Goal: Transaction & Acquisition: Subscribe to service/newsletter

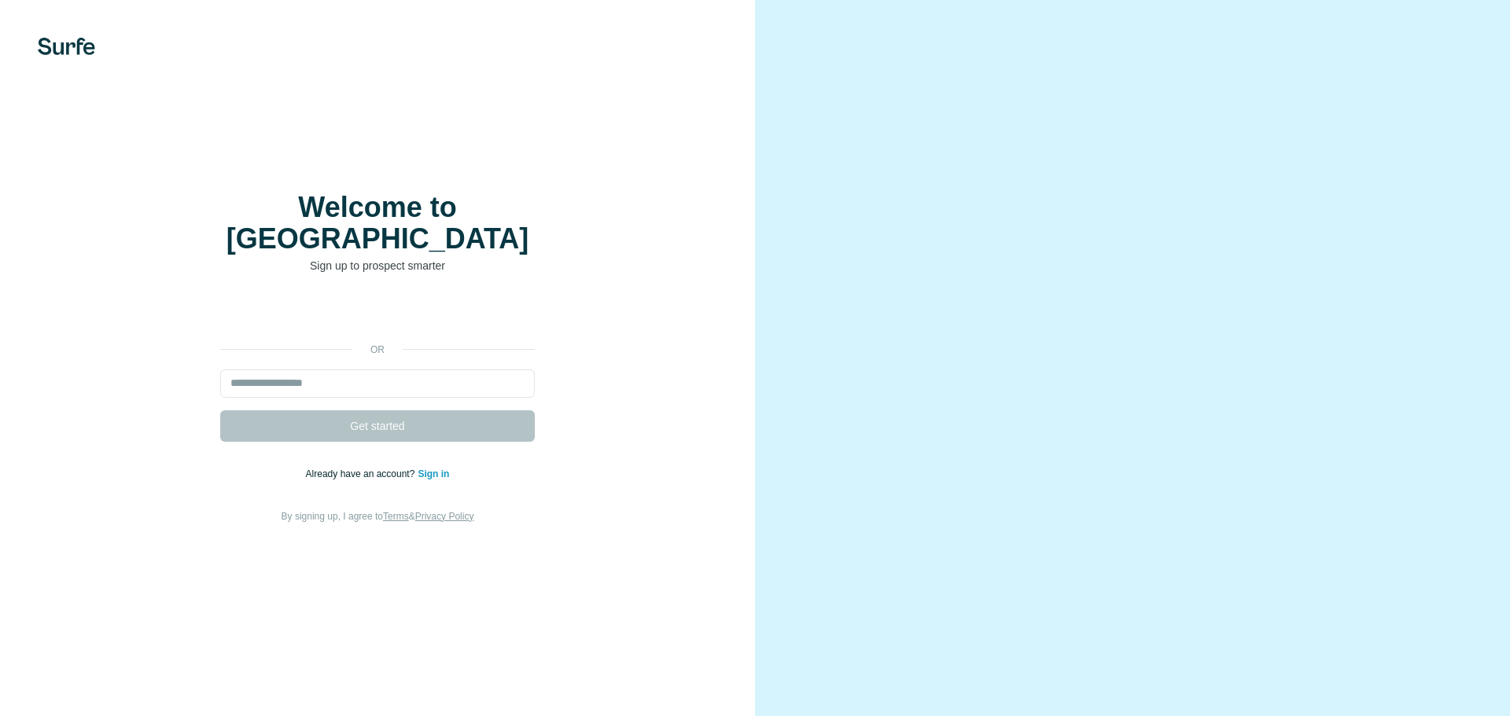
click at [316, 370] on input "email" at bounding box center [377, 384] width 315 height 28
click at [329, 374] on input "email" at bounding box center [377, 384] width 315 height 28
type input "*"
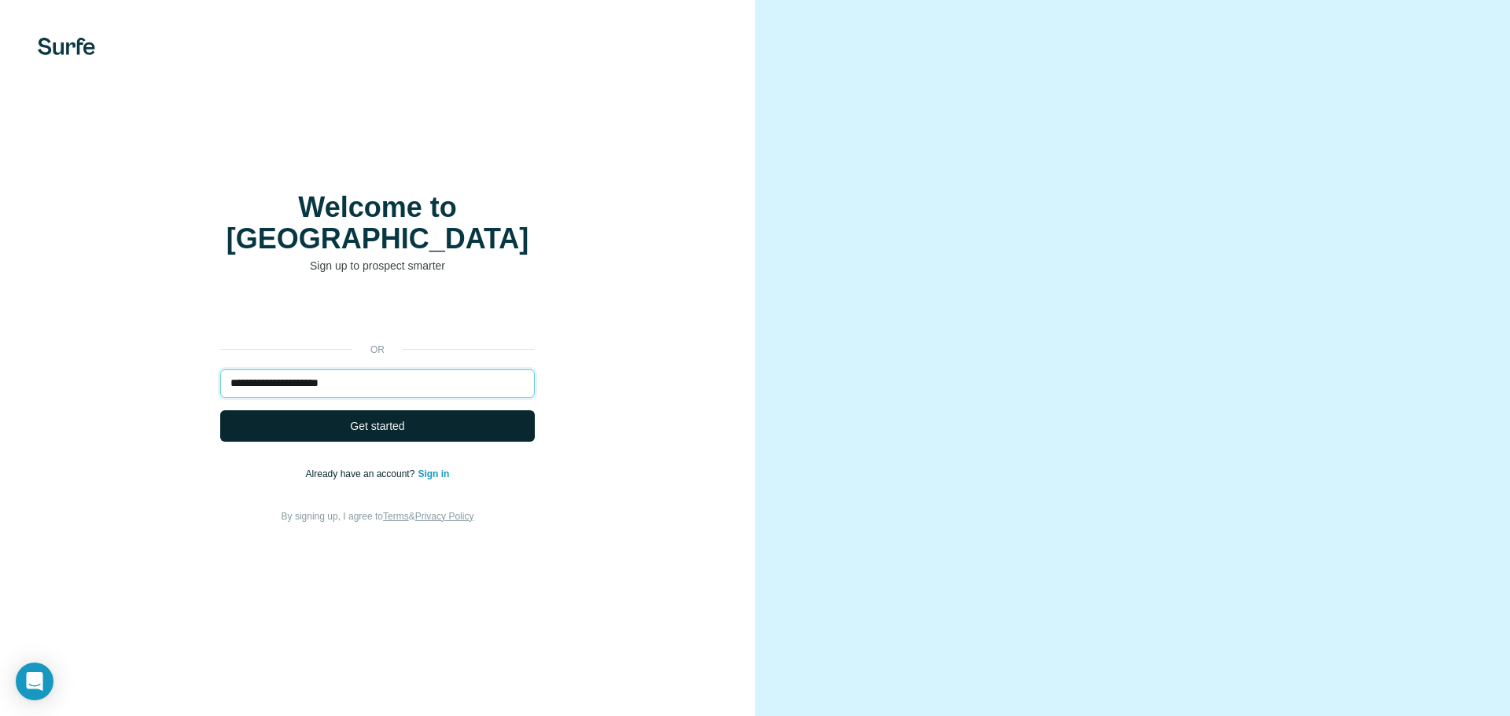
type input "**********"
click at [396, 418] on span "Get started" at bounding box center [377, 426] width 54 height 16
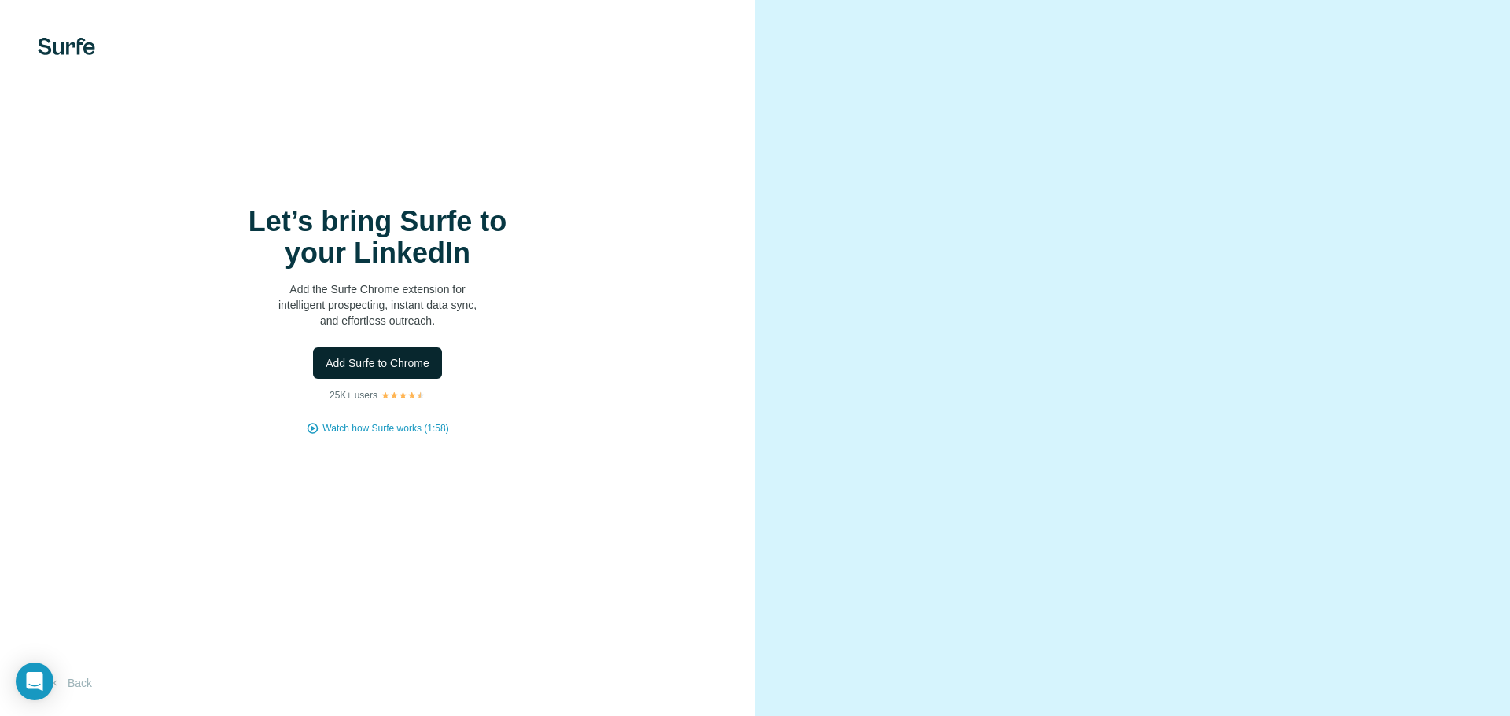
click at [375, 366] on span "Add Surfe to Chrome" at bounding box center [378, 363] width 104 height 16
drag, startPoint x: 319, startPoint y: 302, endPoint x: 469, endPoint y: 315, distance: 150.7
click at [468, 311] on p "Add the Surfe Chrome extension for intelligent prospecting, instant data sync, …" at bounding box center [377, 305] width 315 height 47
click at [470, 315] on p "Add the Surfe Chrome extension for intelligent prospecting, instant data sync, …" at bounding box center [377, 305] width 315 height 47
click at [72, 681] on button "Back" at bounding box center [70, 683] width 65 height 28
